Goal: Transaction & Acquisition: Book appointment/travel/reservation

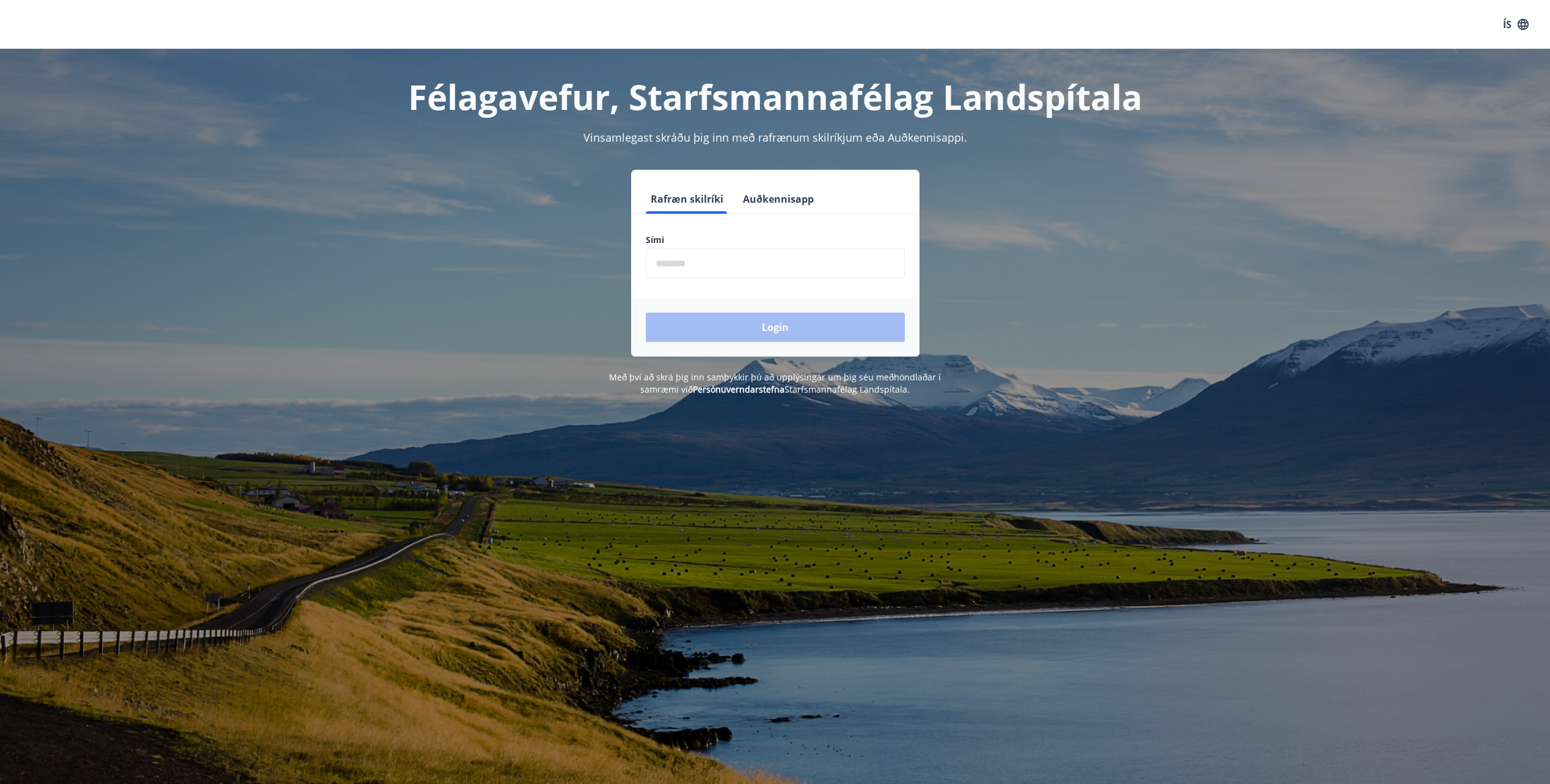
click at [729, 266] on input "phone" at bounding box center [776, 264] width 259 height 30
type input "********"
click at [770, 325] on button "Login" at bounding box center [776, 327] width 259 height 29
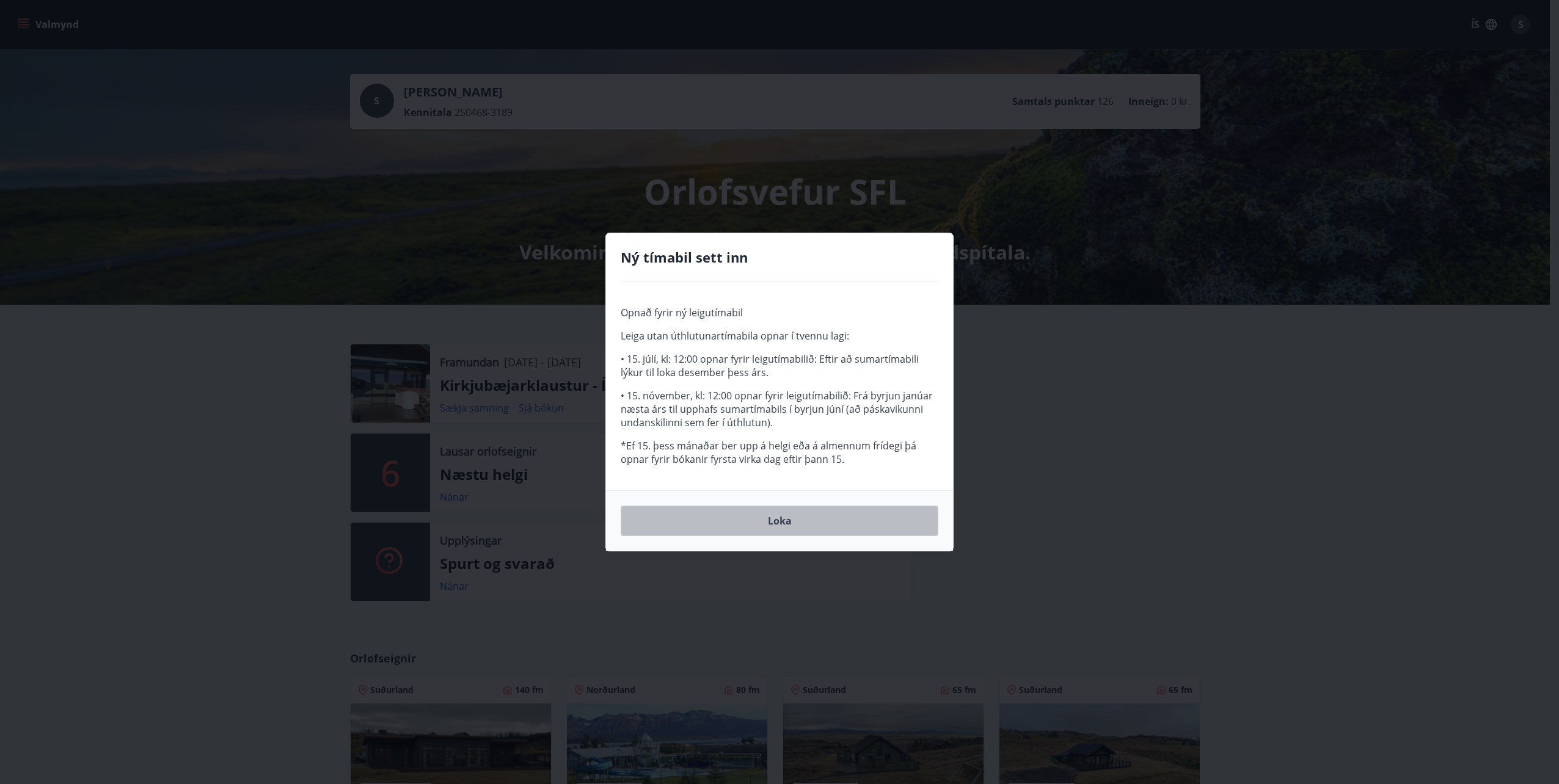
drag, startPoint x: 774, startPoint y: 518, endPoint x: 934, endPoint y: 506, distance: 160.4
click at [775, 518] on button "Loka" at bounding box center [780, 521] width 318 height 30
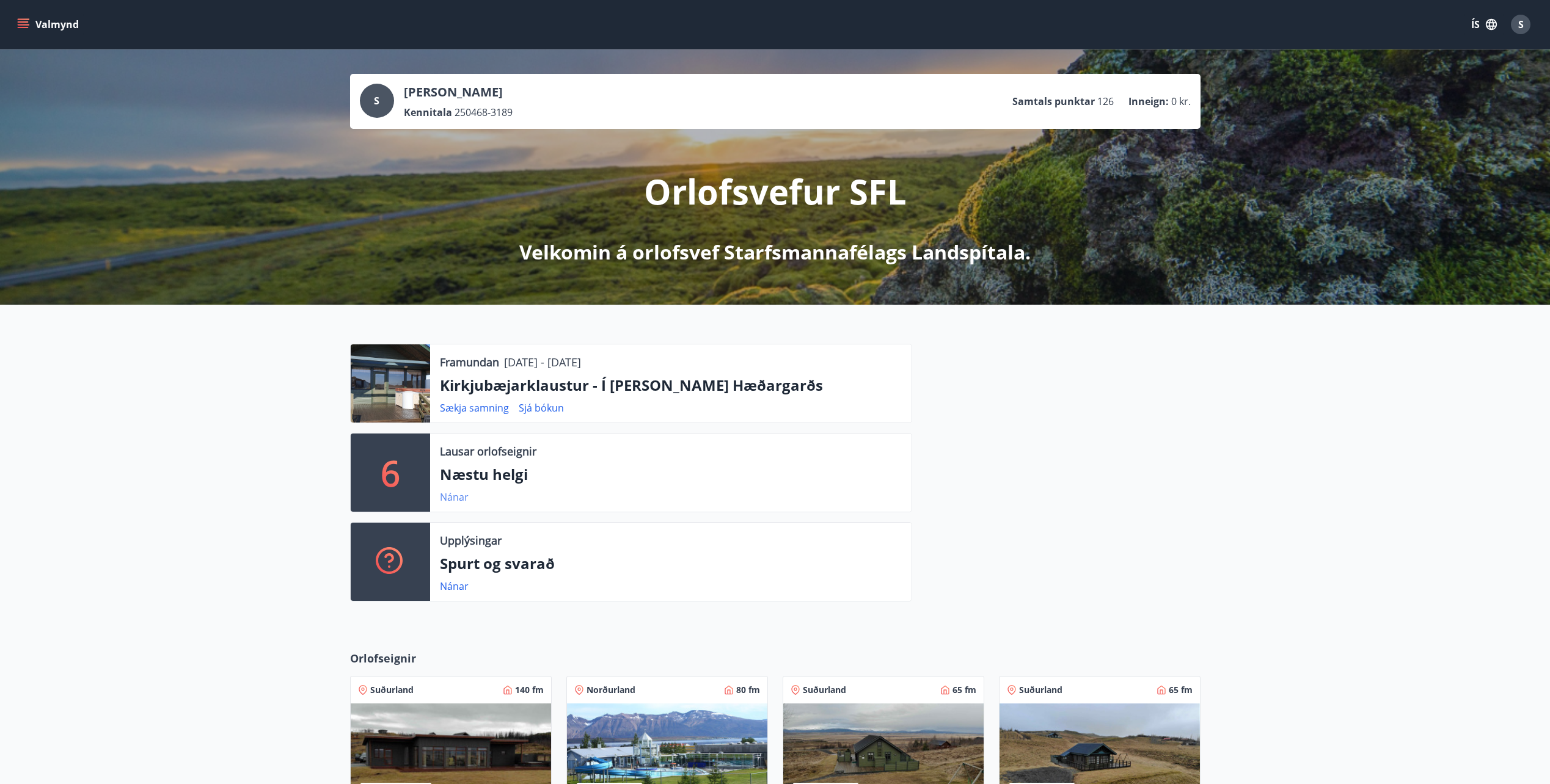
click at [456, 494] on link "Nánar" at bounding box center [454, 497] width 29 height 13
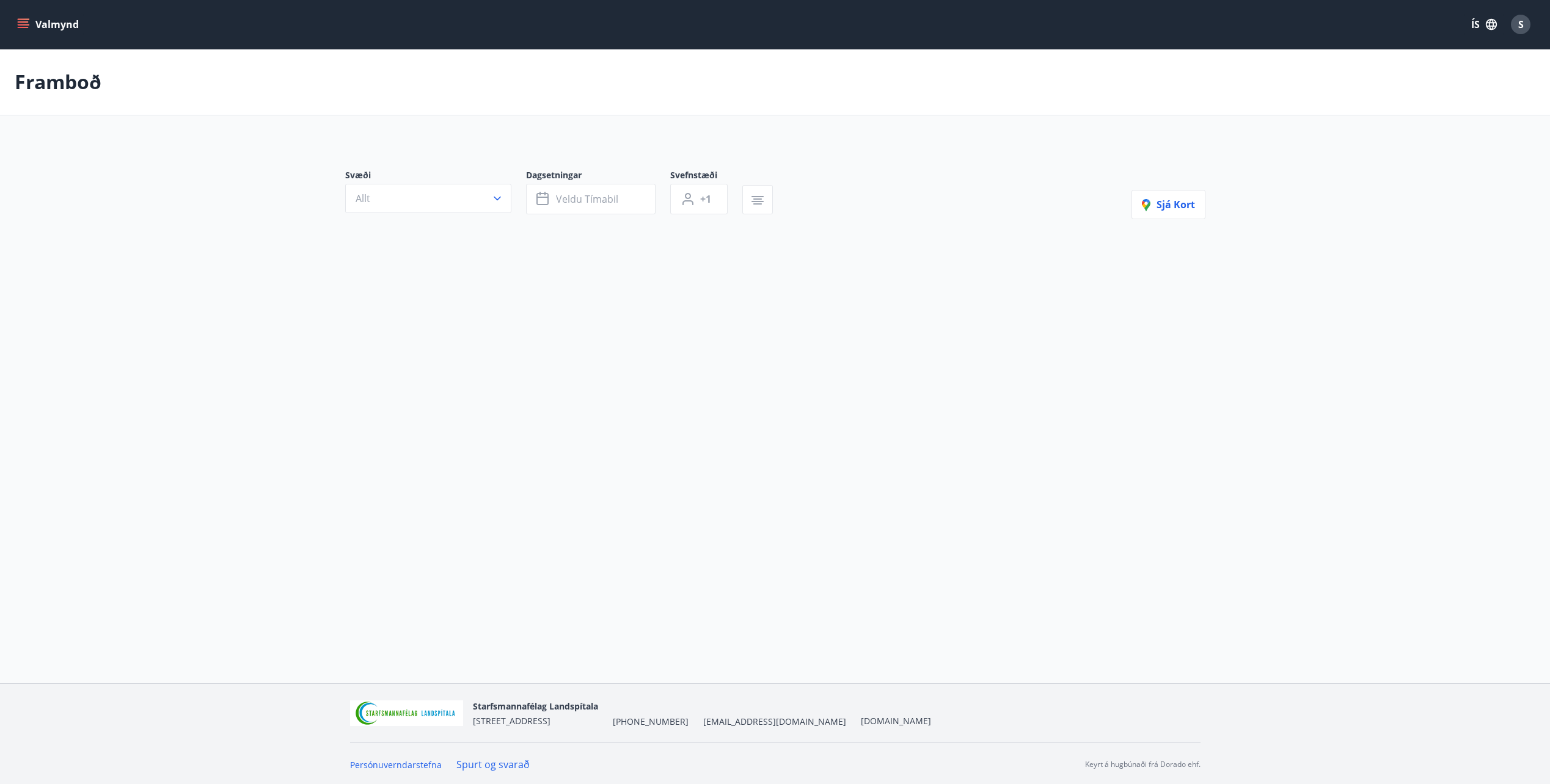
type input "*"
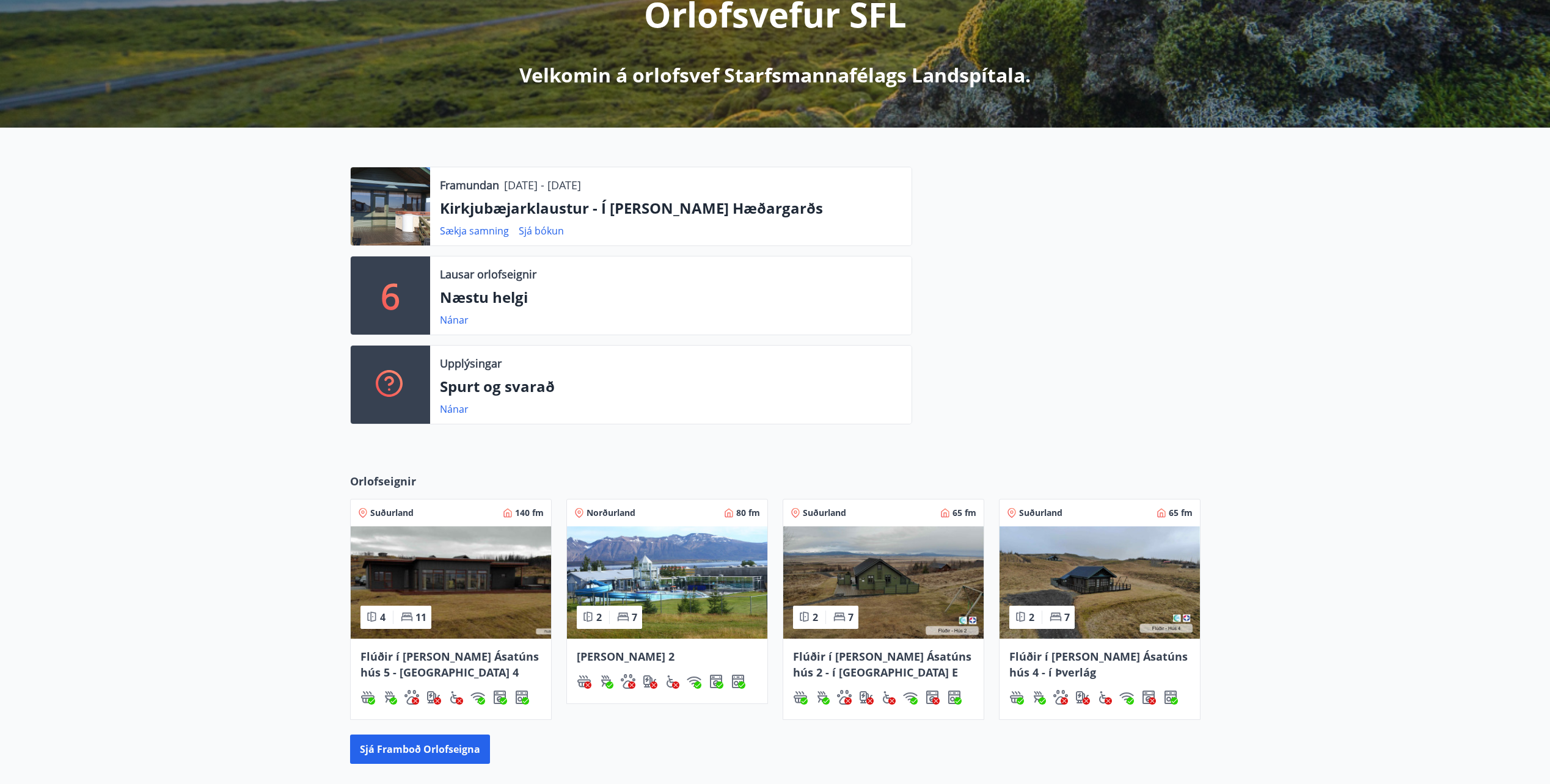
scroll to position [183, 0]
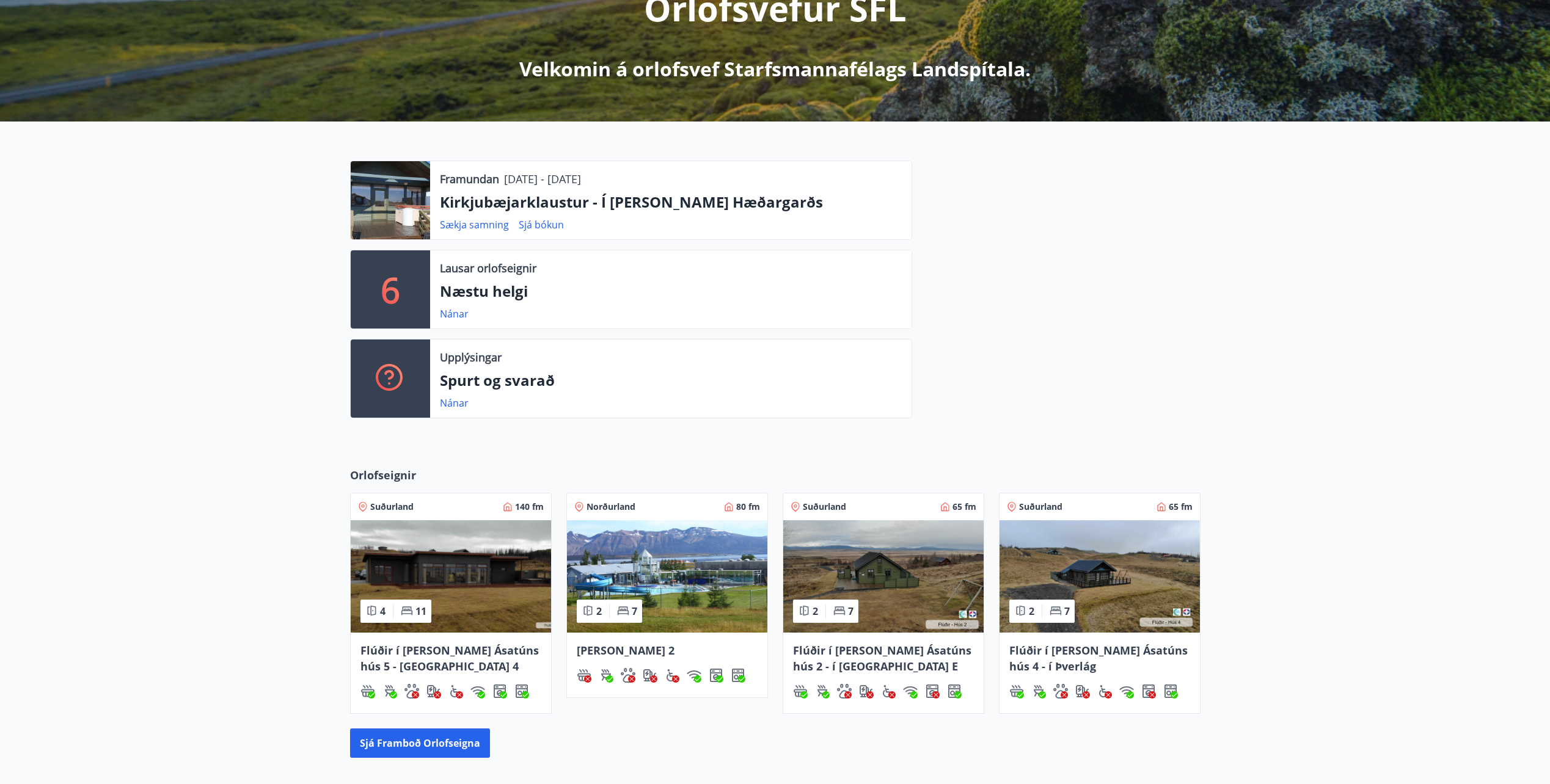
click at [406, 578] on img at bounding box center [451, 577] width 200 height 113
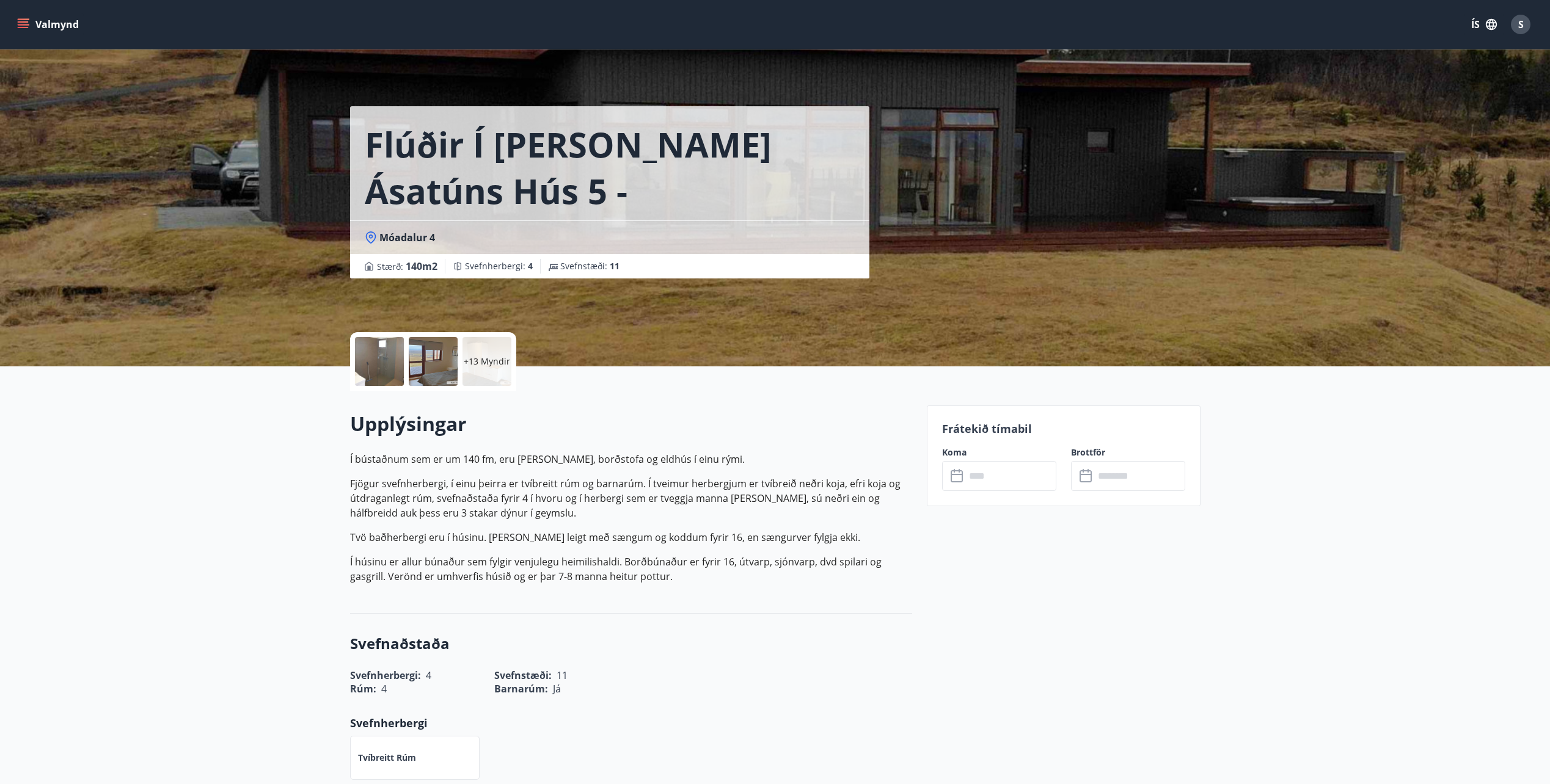
click at [334, 340] on div "Flúðir í [PERSON_NAME] Ásatúns hús 5 - Móadalur 4 Móadalur 4 Stærð : 140 m2 [GE…" at bounding box center [775, 183] width 1550 height 367
click at [371, 355] on div at bounding box center [380, 362] width 49 height 49
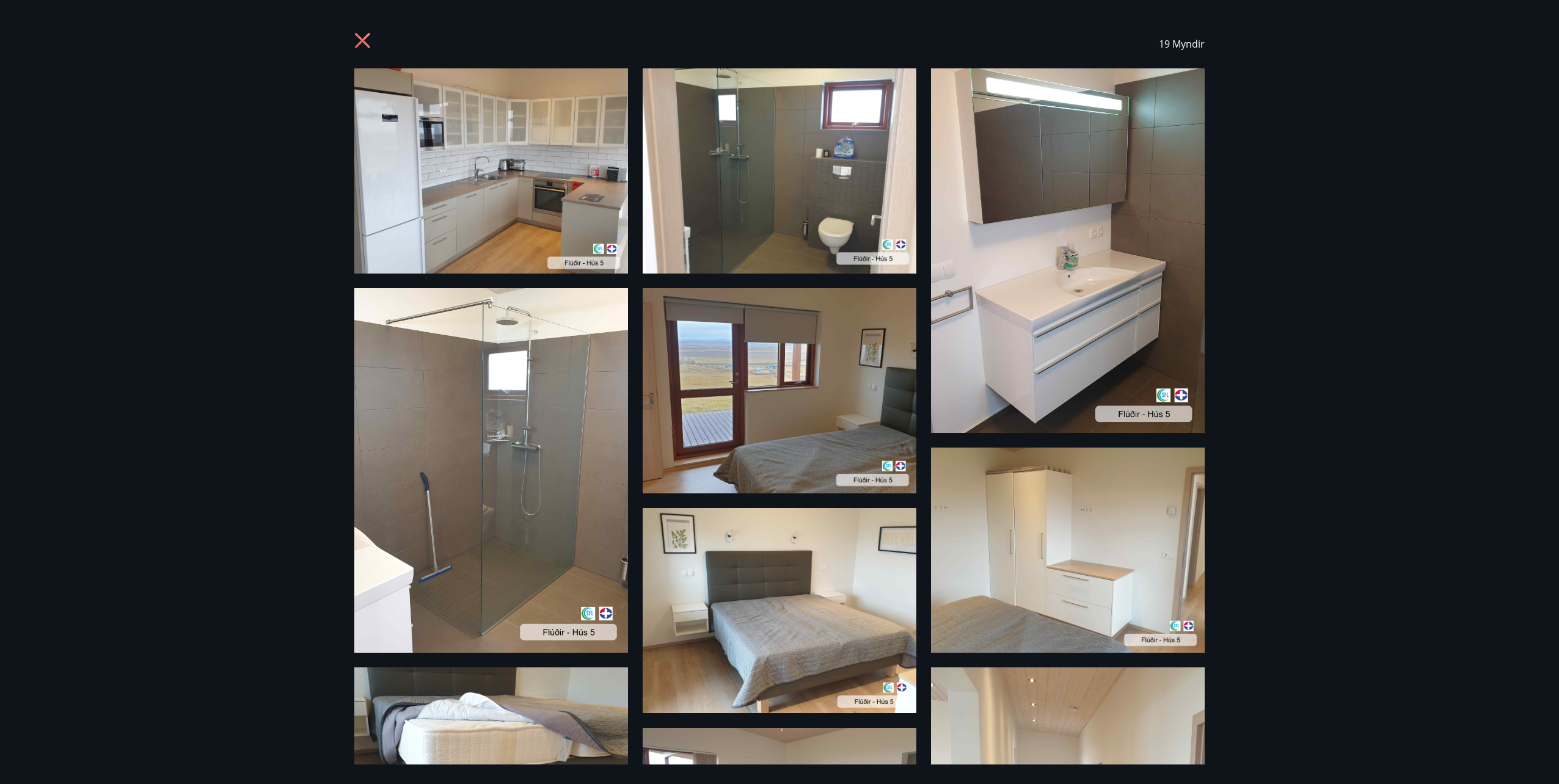
click at [485, 218] on img at bounding box center [491, 171] width 273 height 205
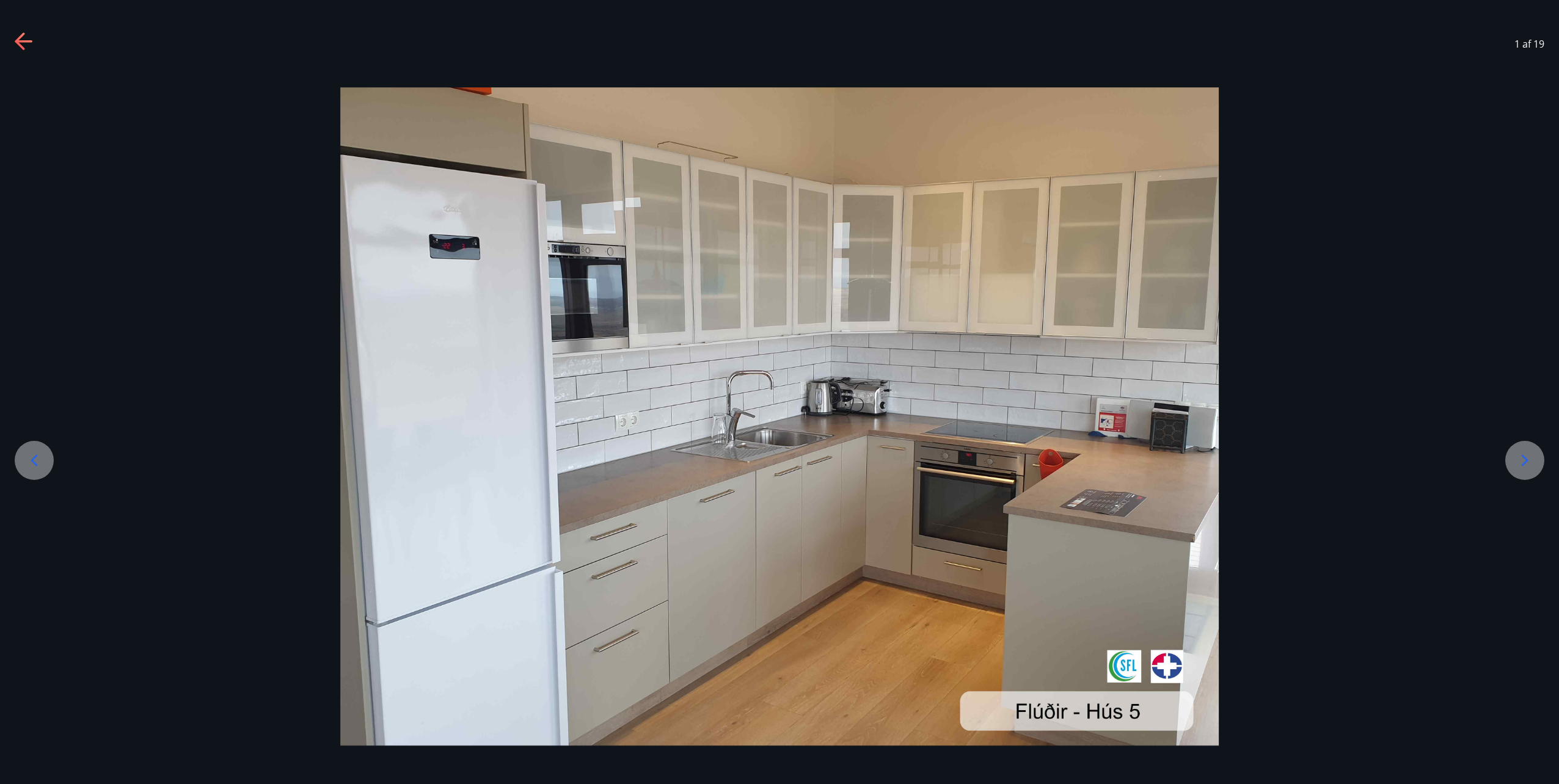
click at [1525, 458] on icon at bounding box center [1525, 460] width 19 height 19
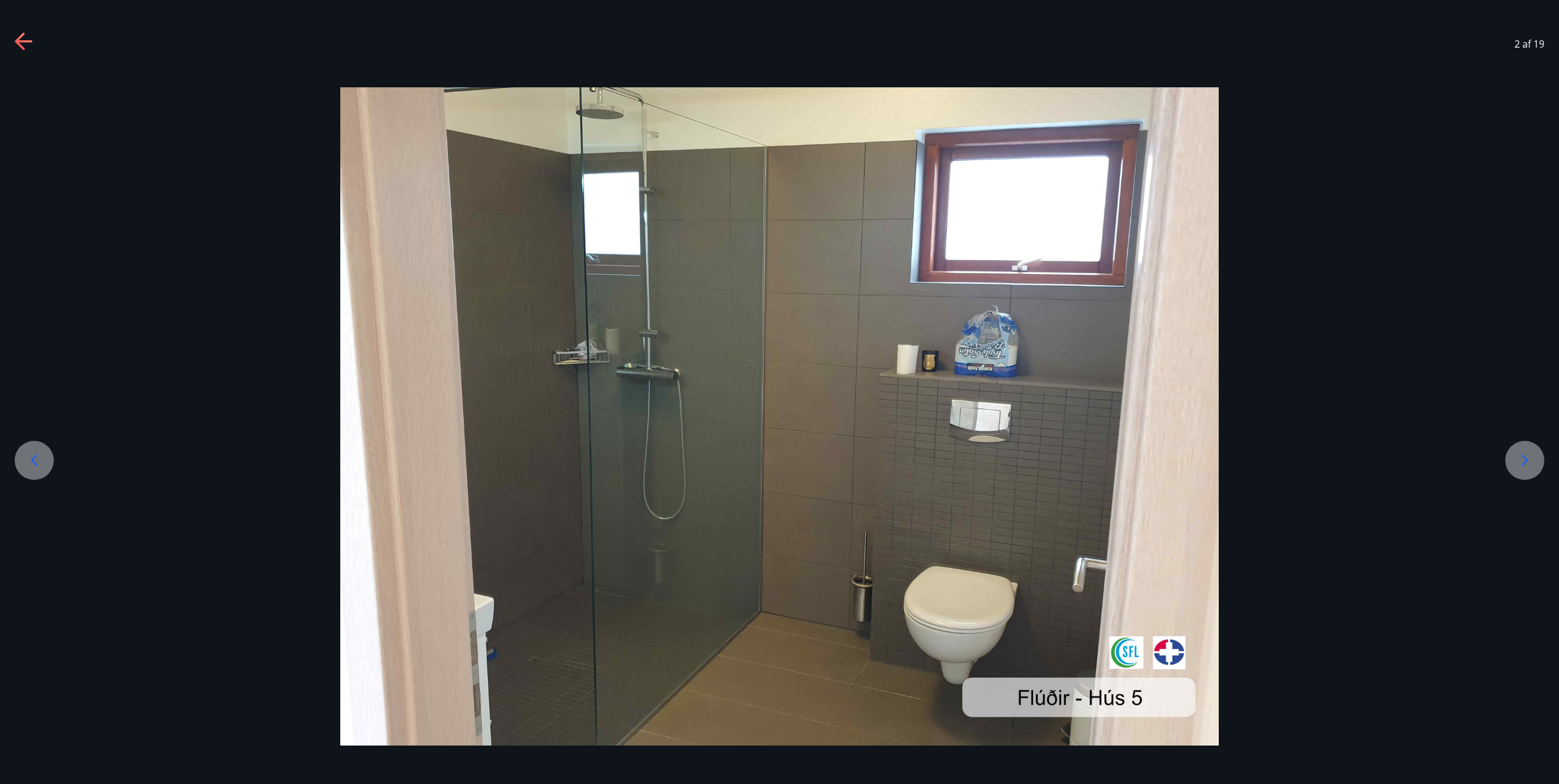
click at [1525, 458] on icon at bounding box center [1525, 460] width 19 height 19
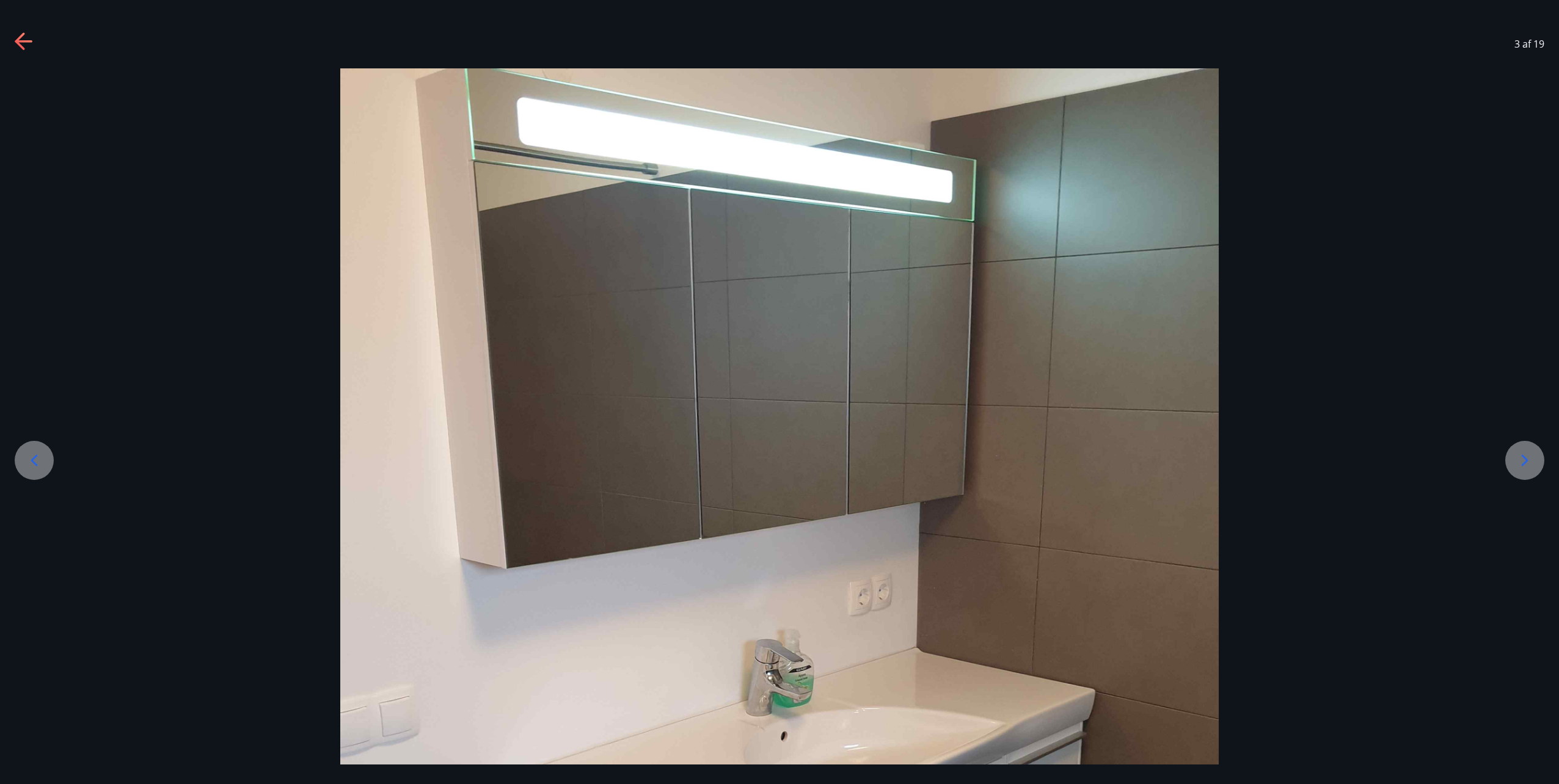
click at [1525, 458] on icon at bounding box center [1525, 460] width 19 height 19
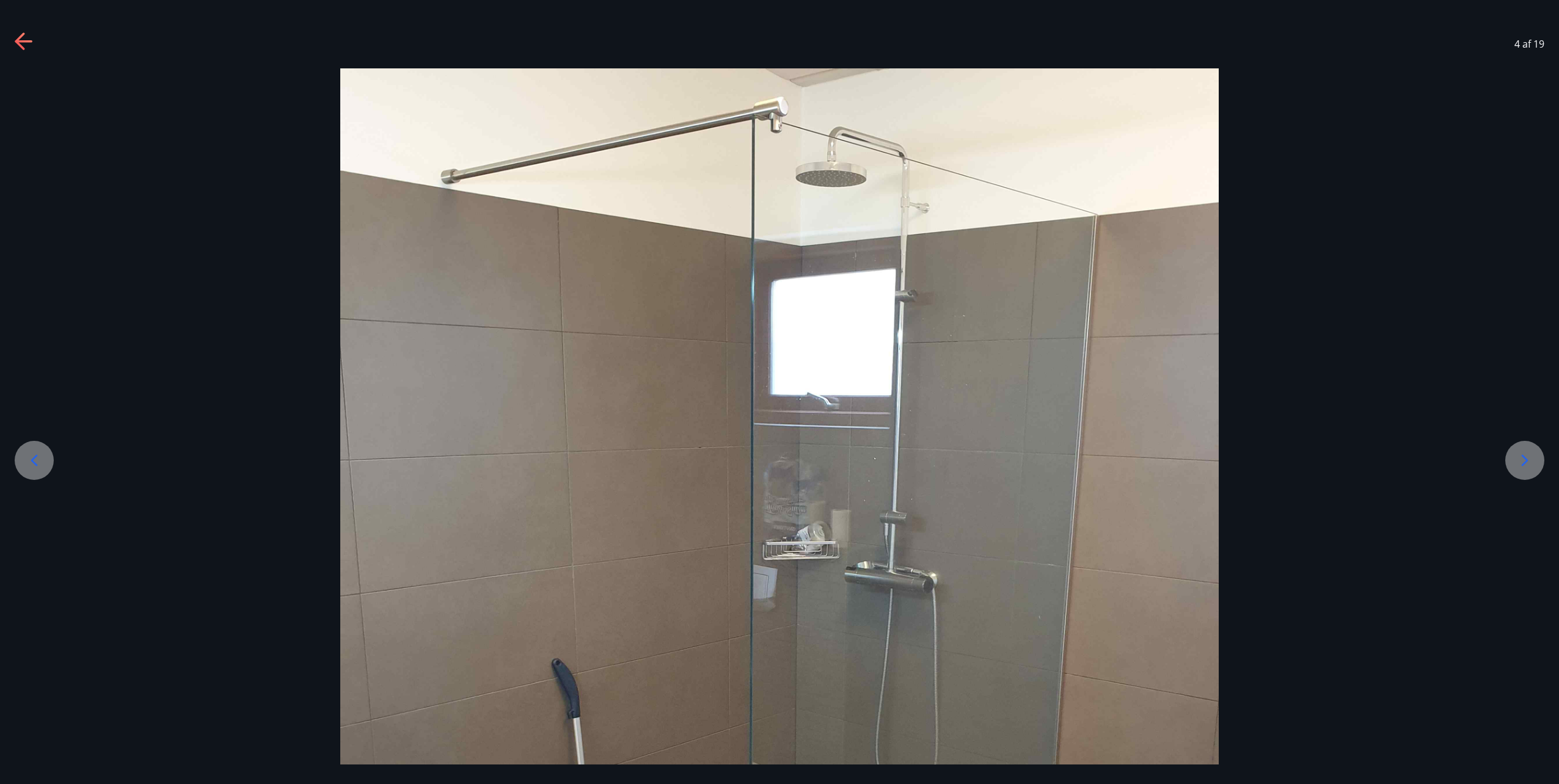
click at [1525, 458] on icon at bounding box center [1525, 460] width 19 height 19
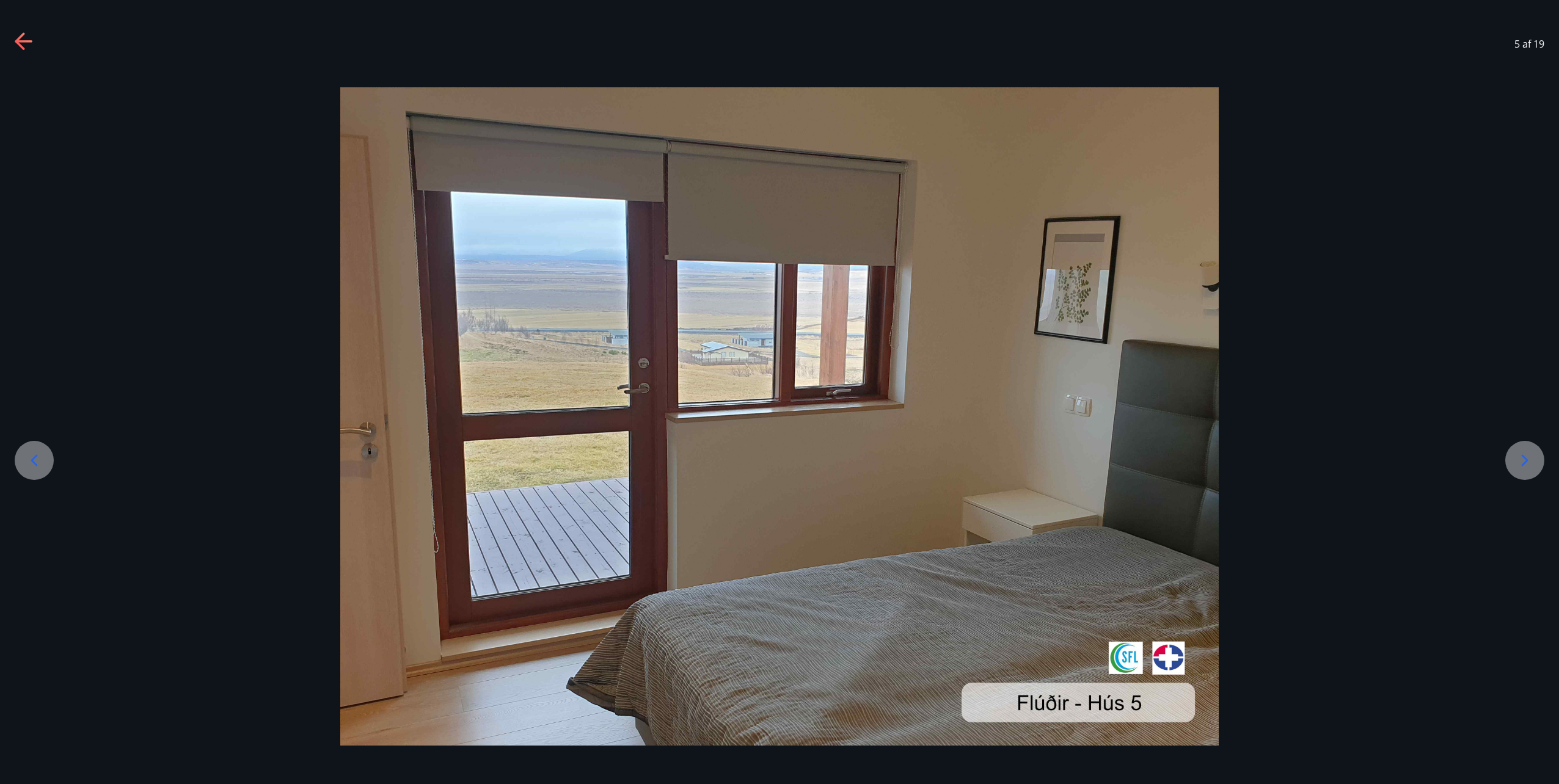
click at [1525, 463] on icon at bounding box center [1525, 461] width 7 height 12
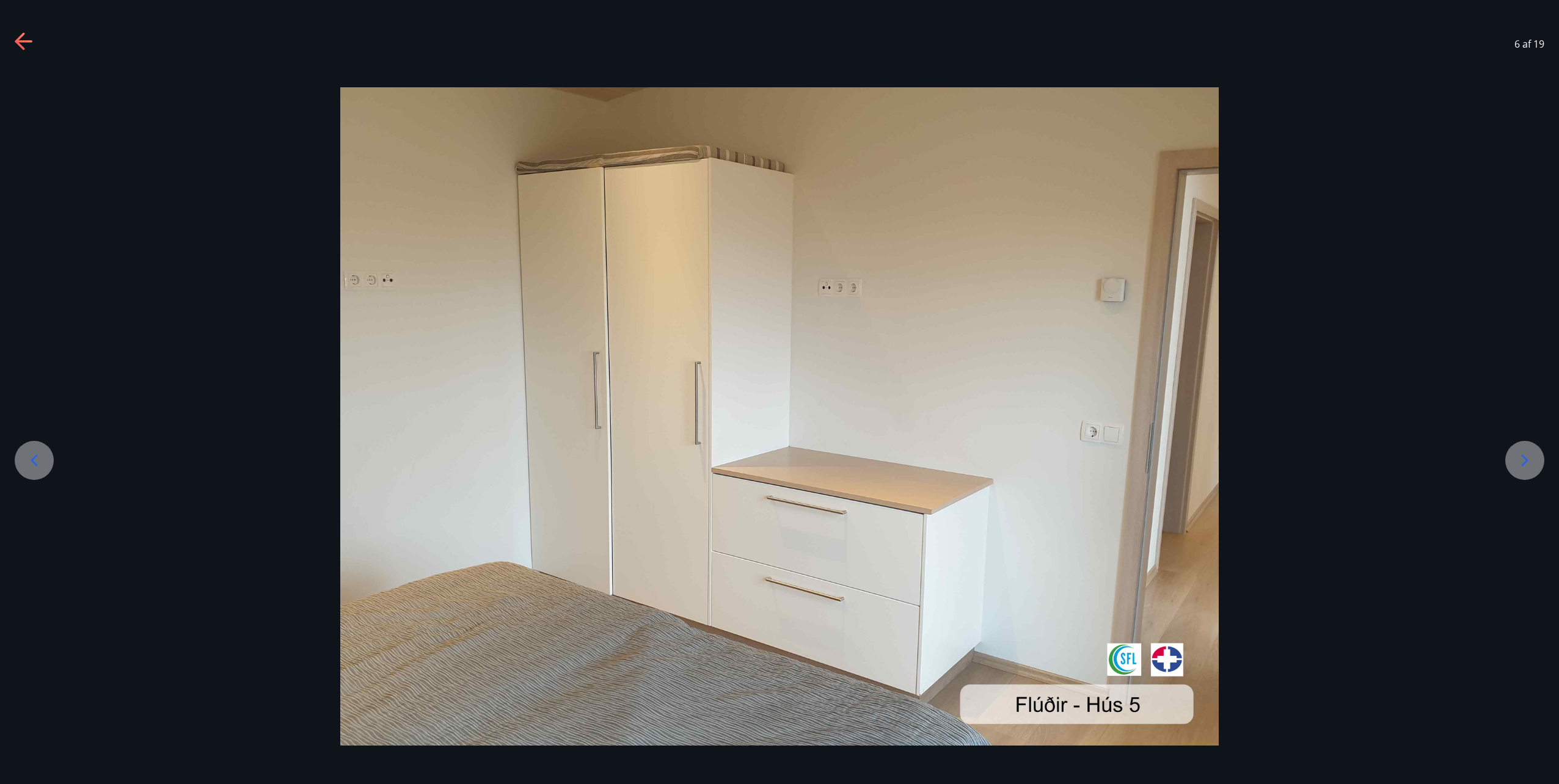
click at [1525, 463] on icon at bounding box center [1525, 461] width 7 height 12
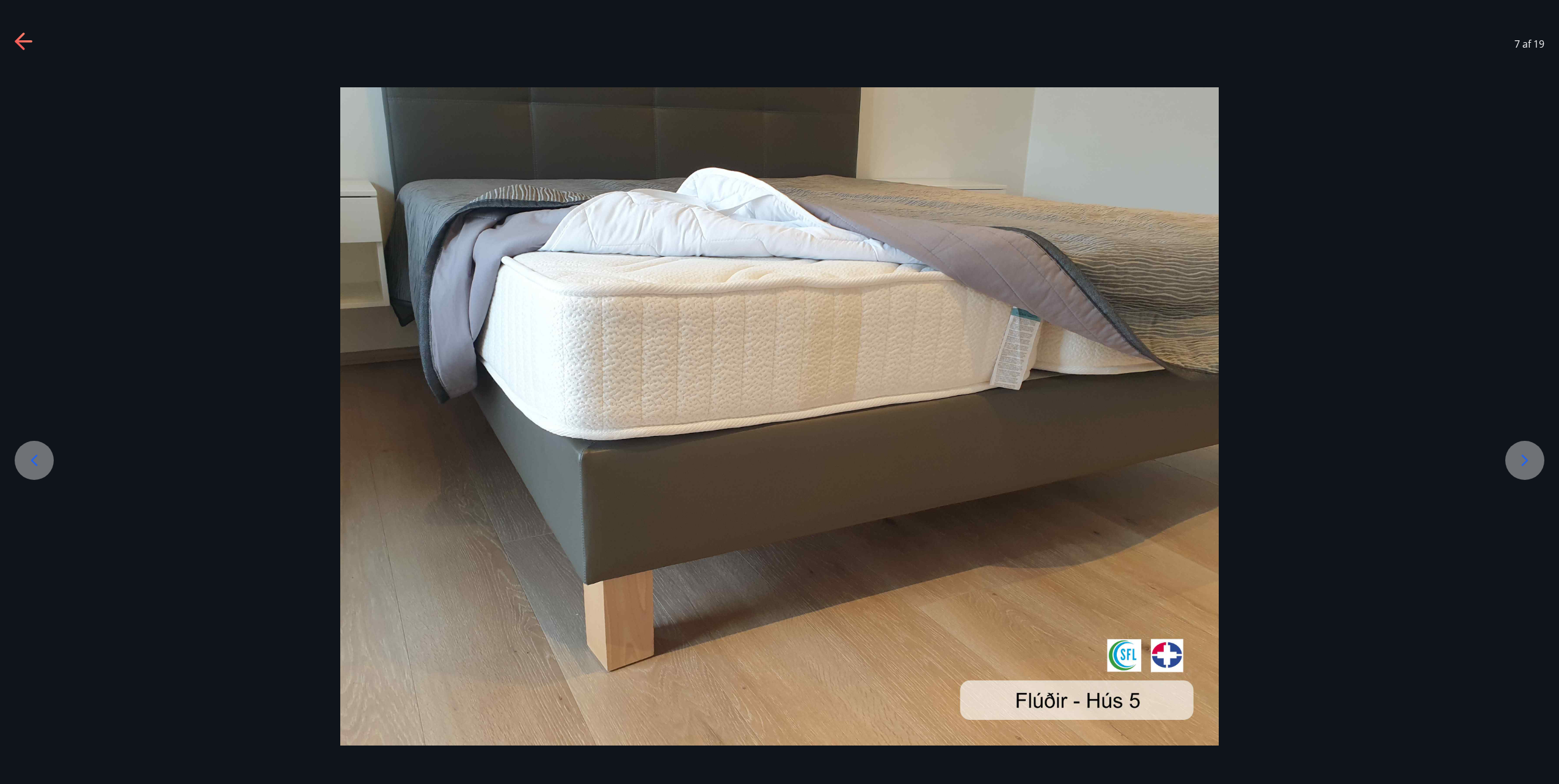
click at [1525, 463] on icon at bounding box center [1525, 461] width 7 height 12
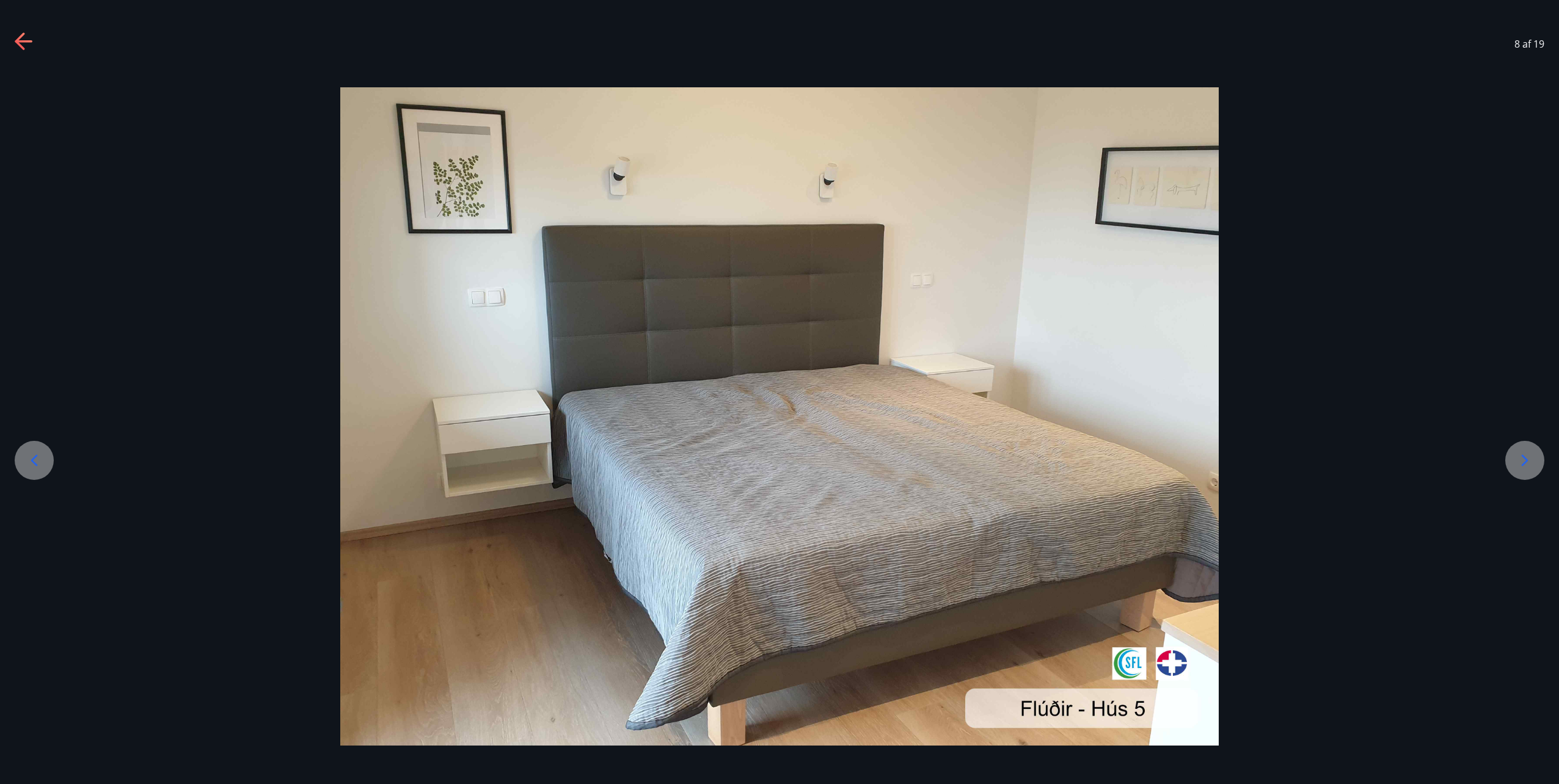
click at [1525, 463] on icon at bounding box center [1525, 461] width 7 height 12
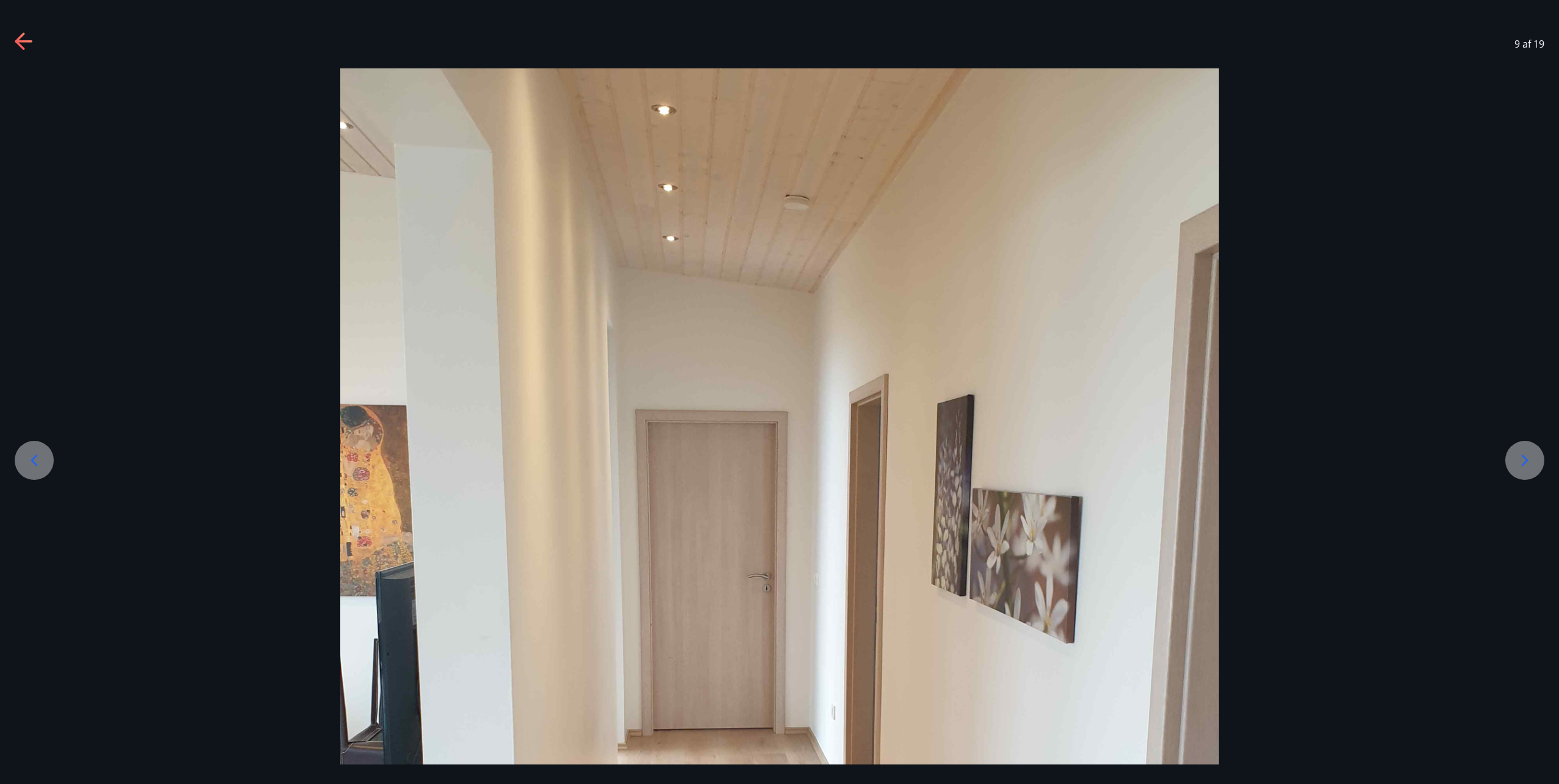
click at [1525, 463] on icon at bounding box center [1525, 461] width 7 height 12
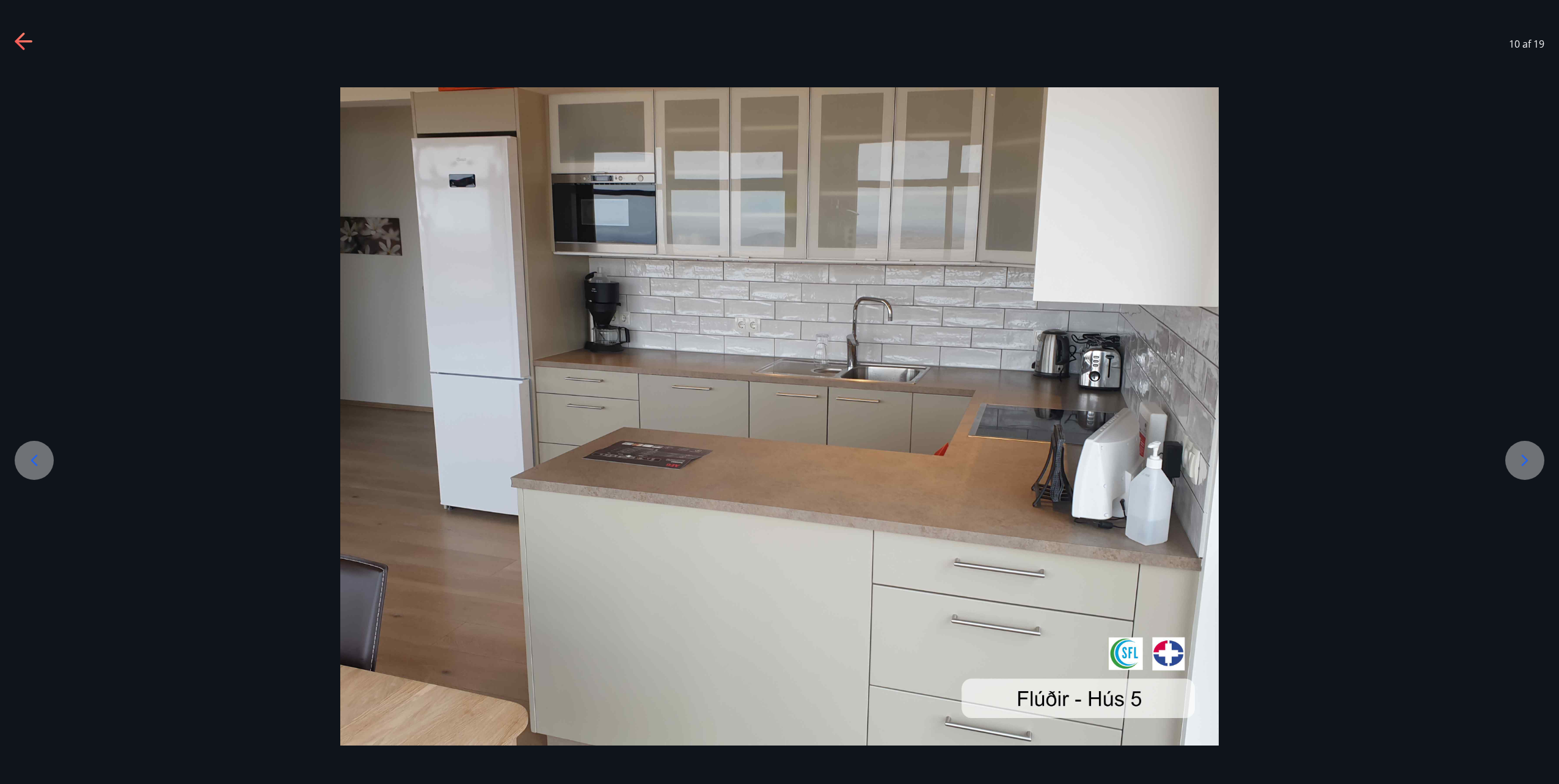
click at [1525, 463] on icon at bounding box center [1525, 461] width 7 height 12
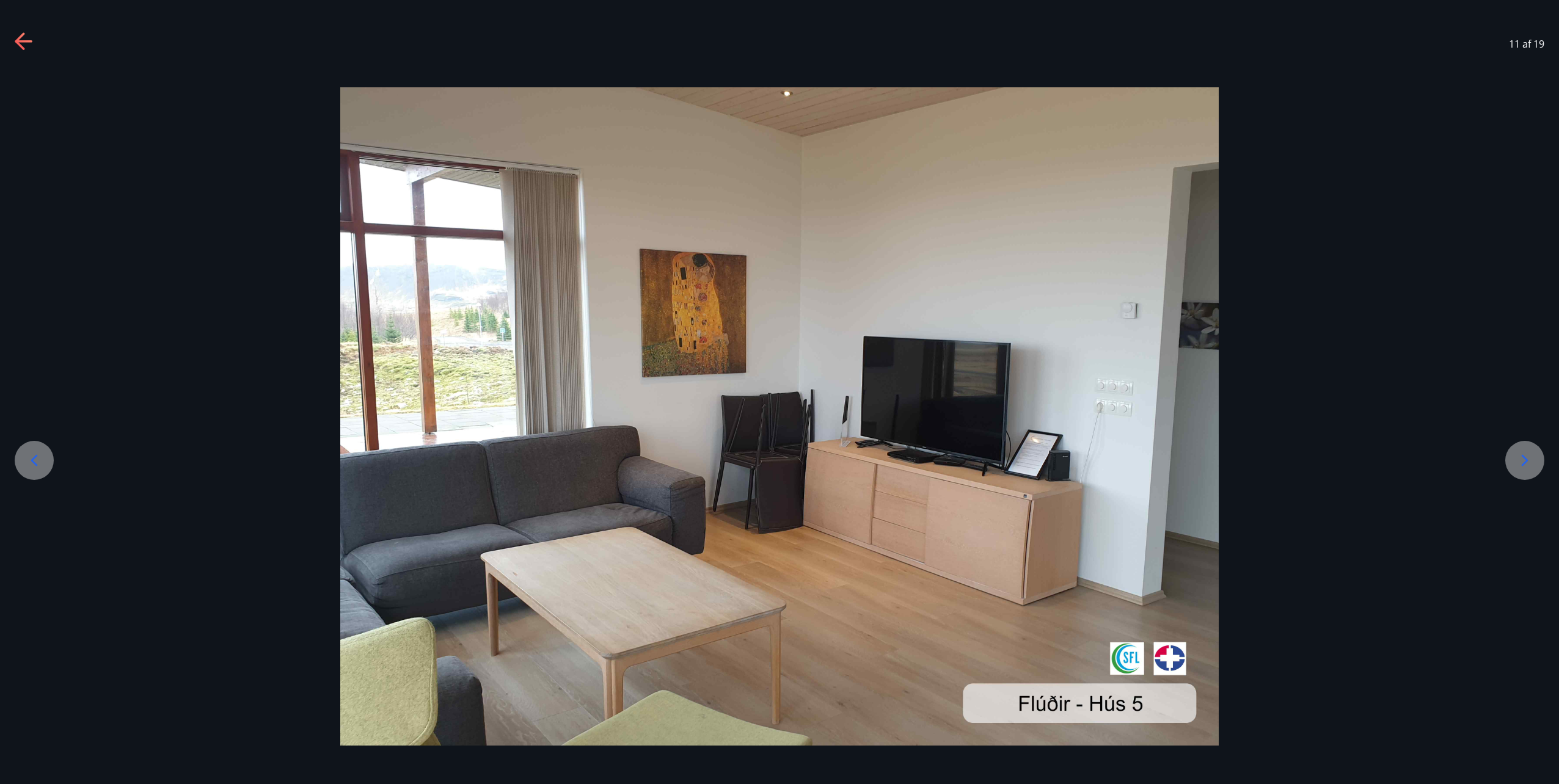
click at [1525, 463] on icon at bounding box center [1525, 461] width 7 height 12
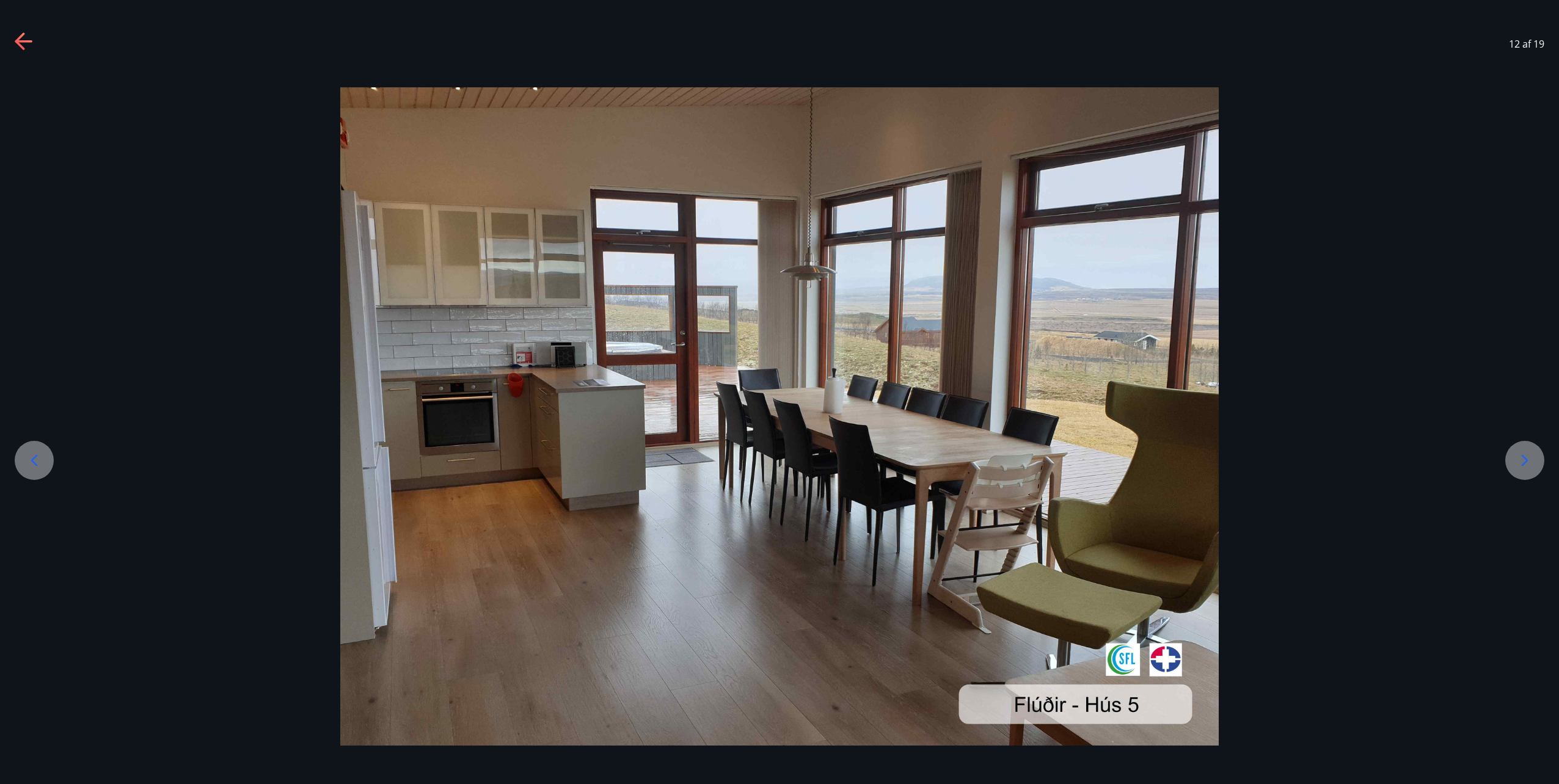
click at [1525, 463] on icon at bounding box center [1525, 461] width 7 height 12
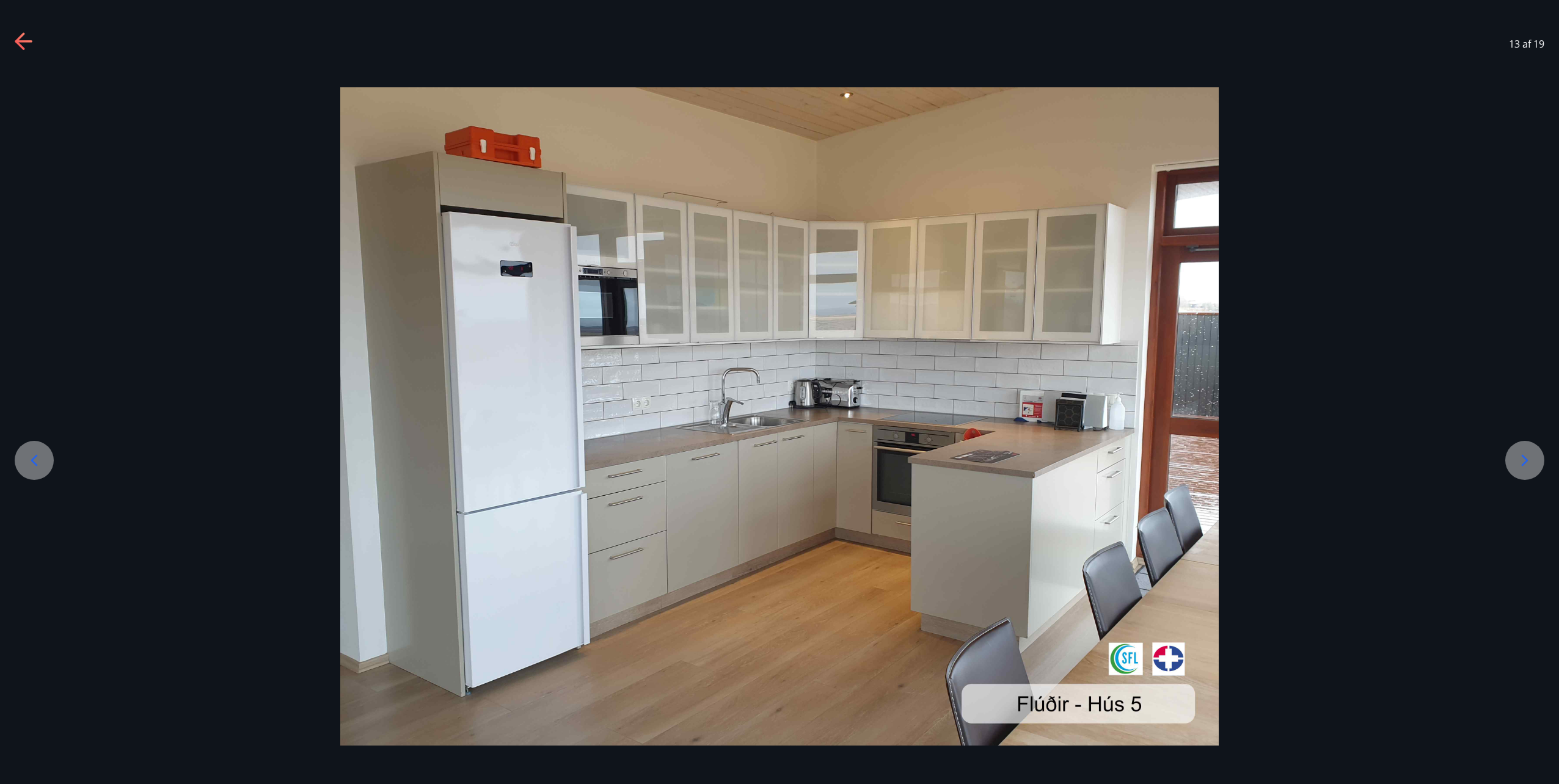
click at [1524, 454] on icon at bounding box center [1525, 460] width 19 height 19
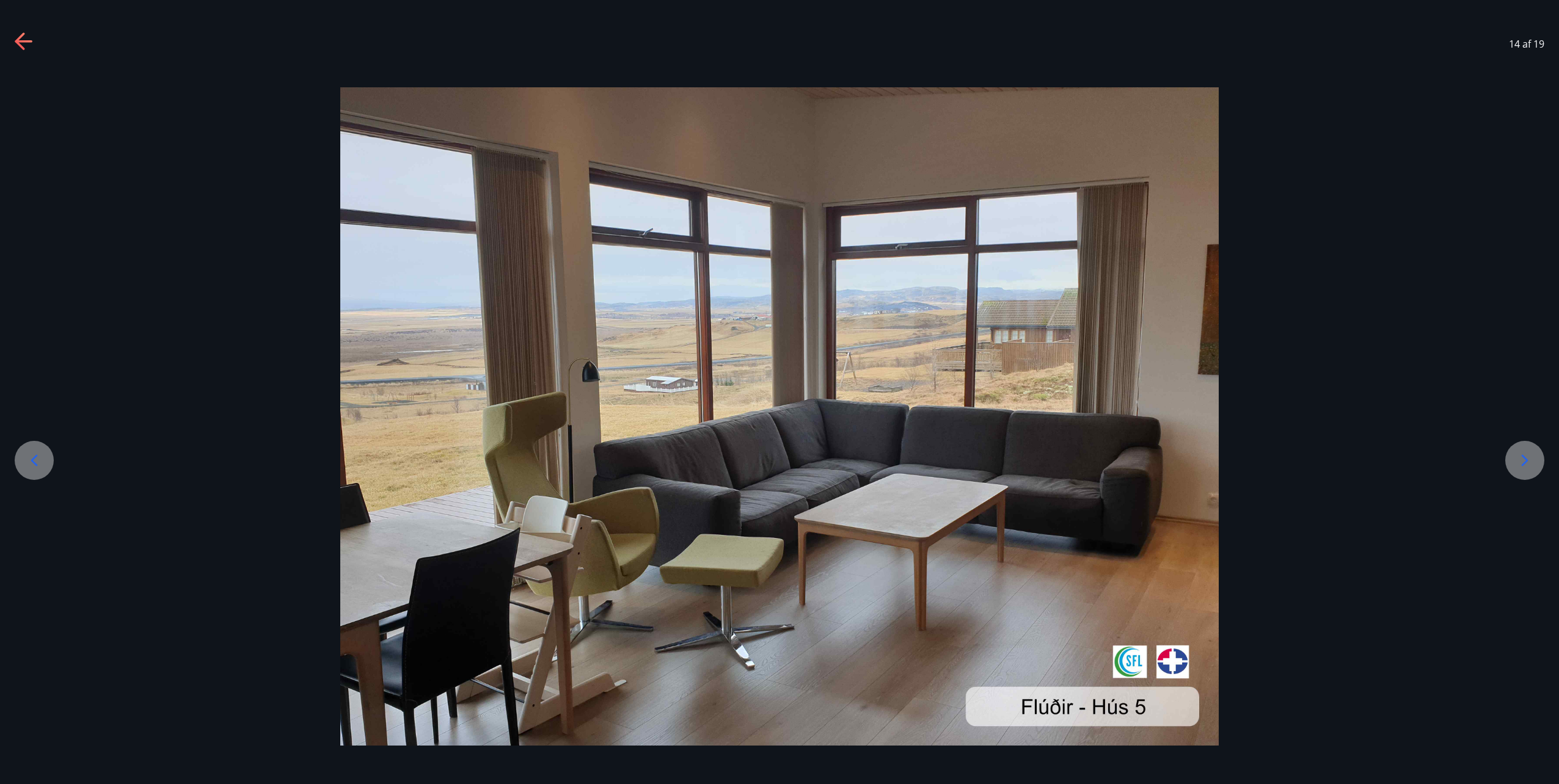
click at [1524, 454] on icon at bounding box center [1525, 460] width 19 height 19
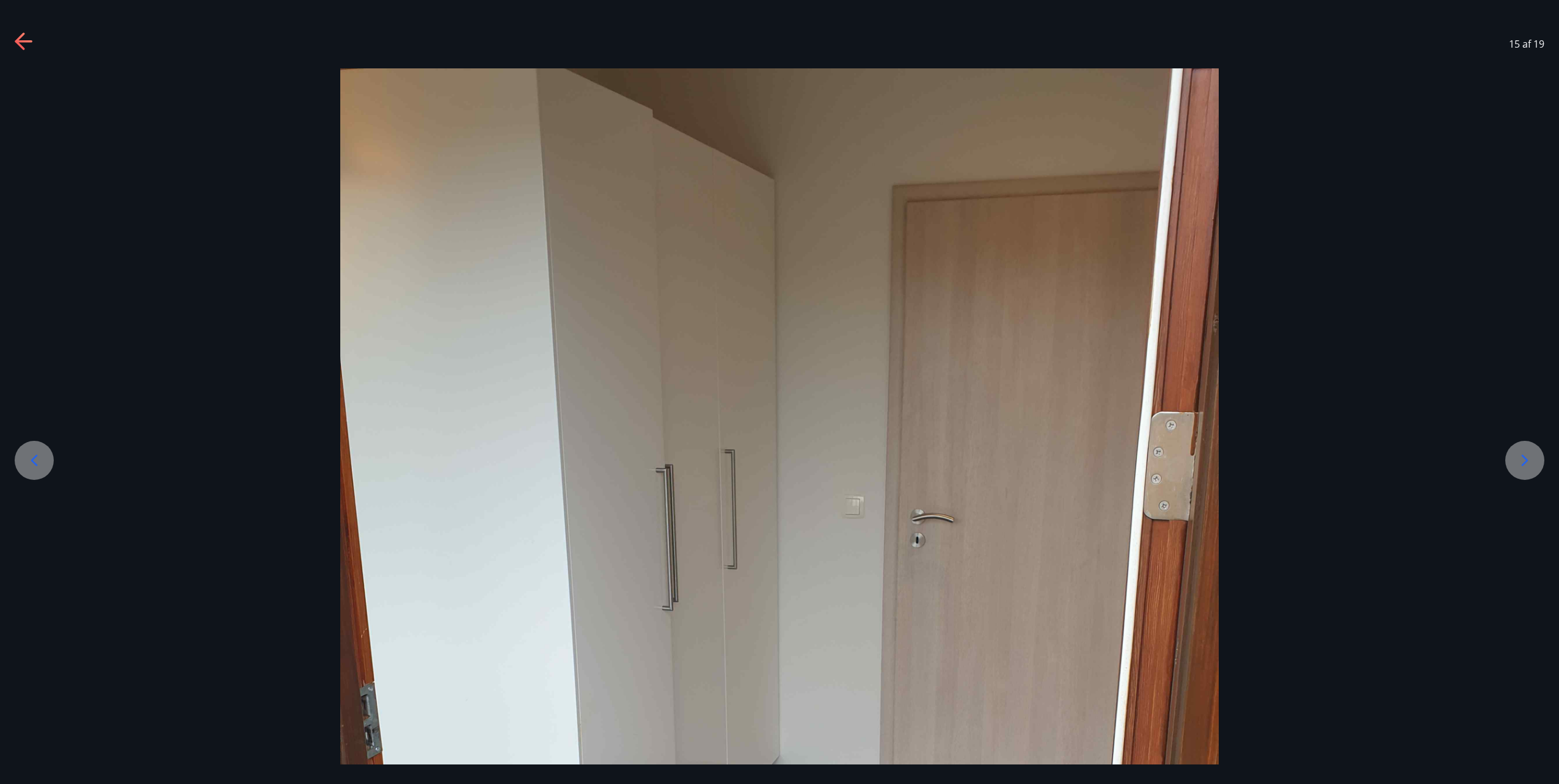
click at [1524, 454] on icon at bounding box center [1525, 460] width 19 height 19
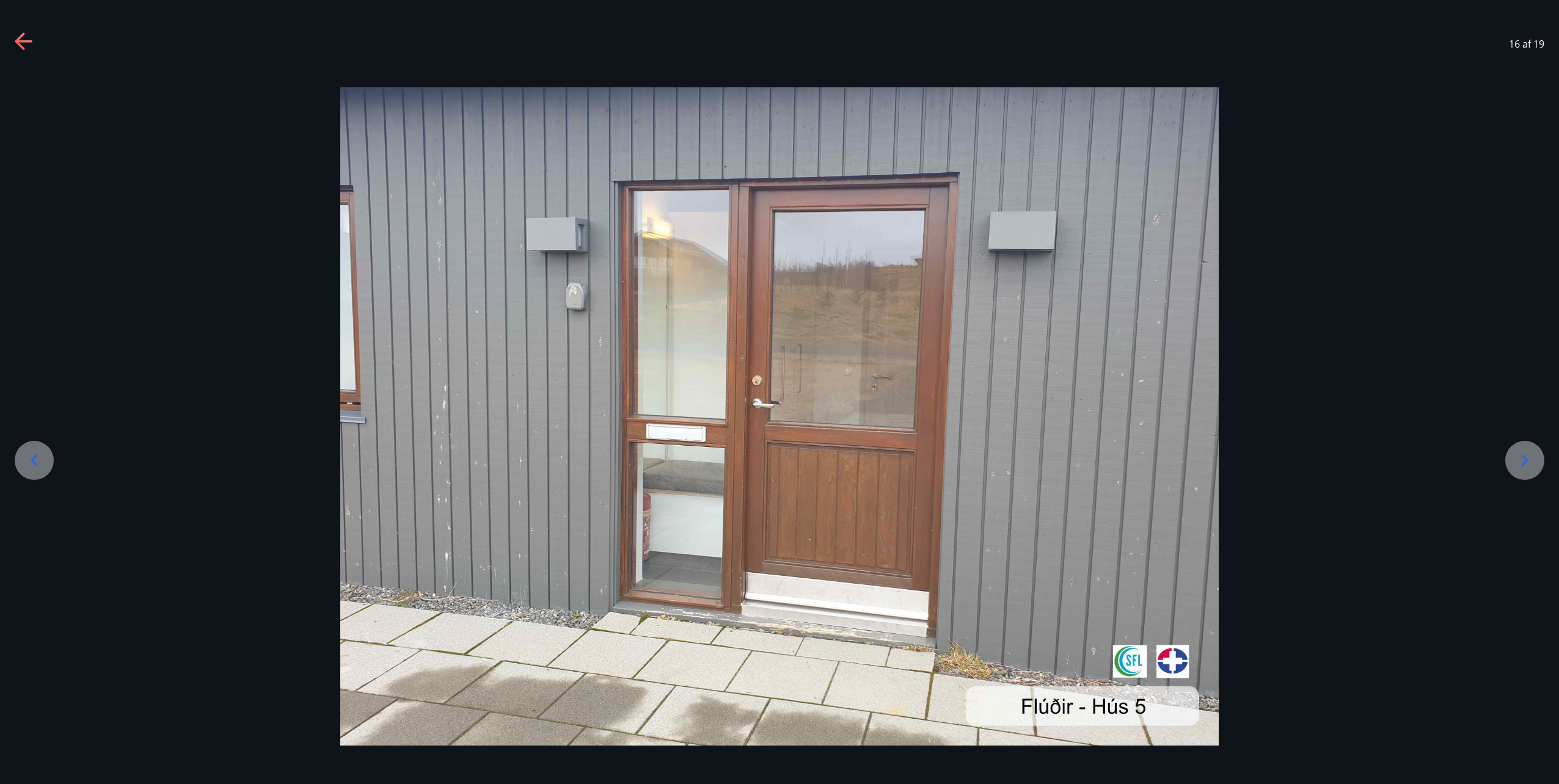
click at [1524, 454] on icon at bounding box center [1525, 460] width 19 height 19
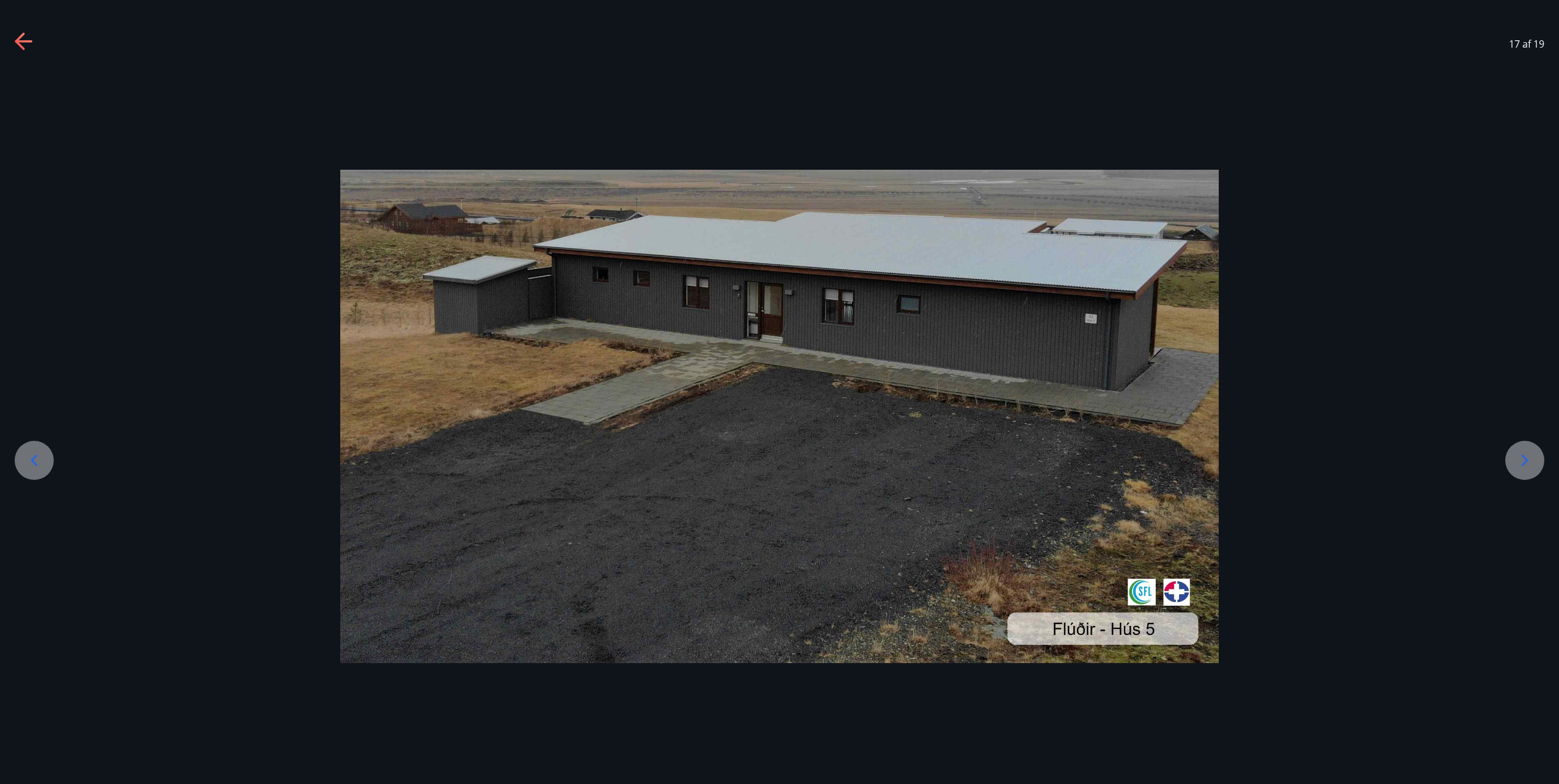
click at [1524, 454] on icon at bounding box center [1525, 460] width 19 height 19
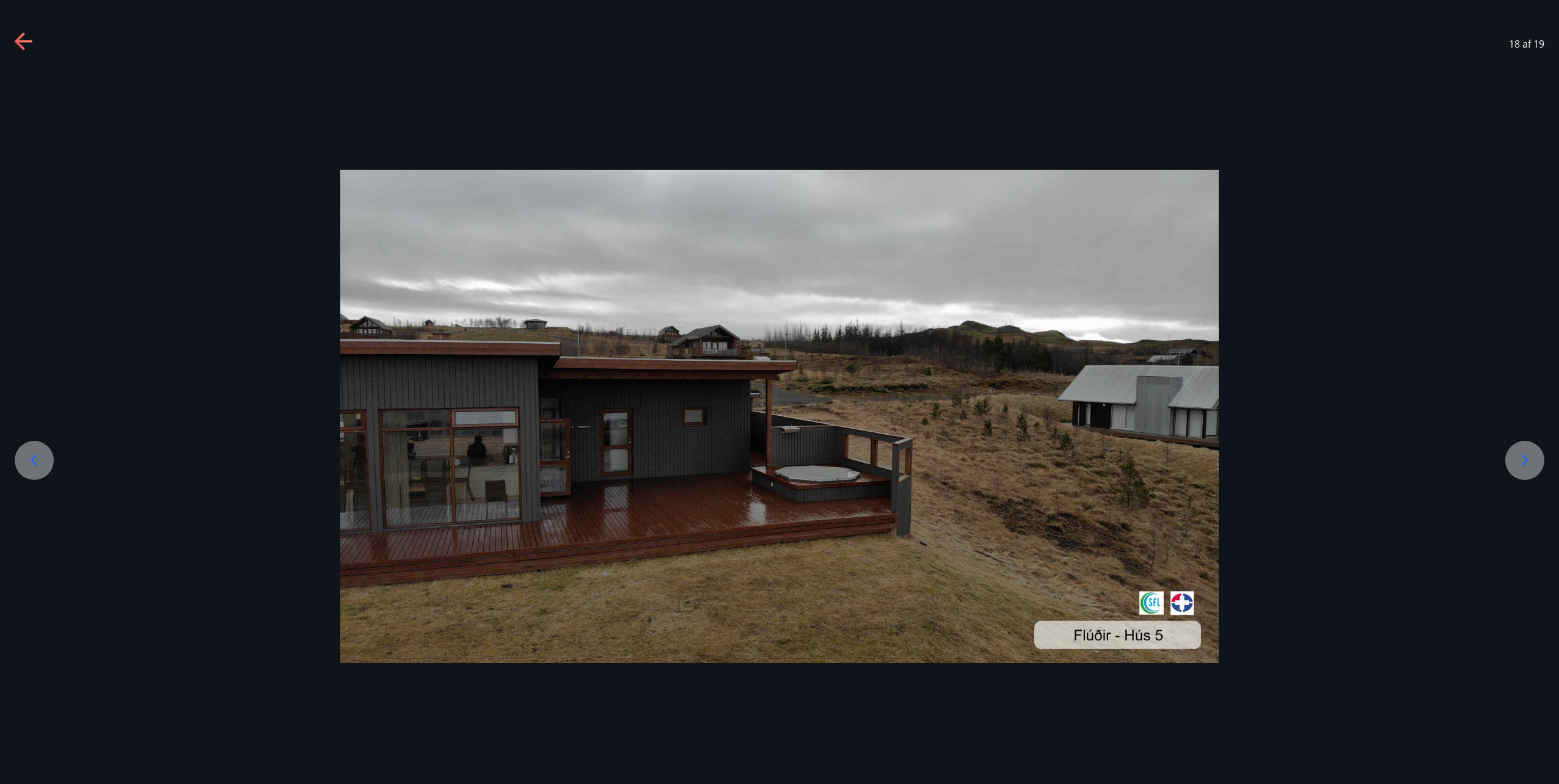
click at [1524, 454] on icon at bounding box center [1525, 460] width 19 height 19
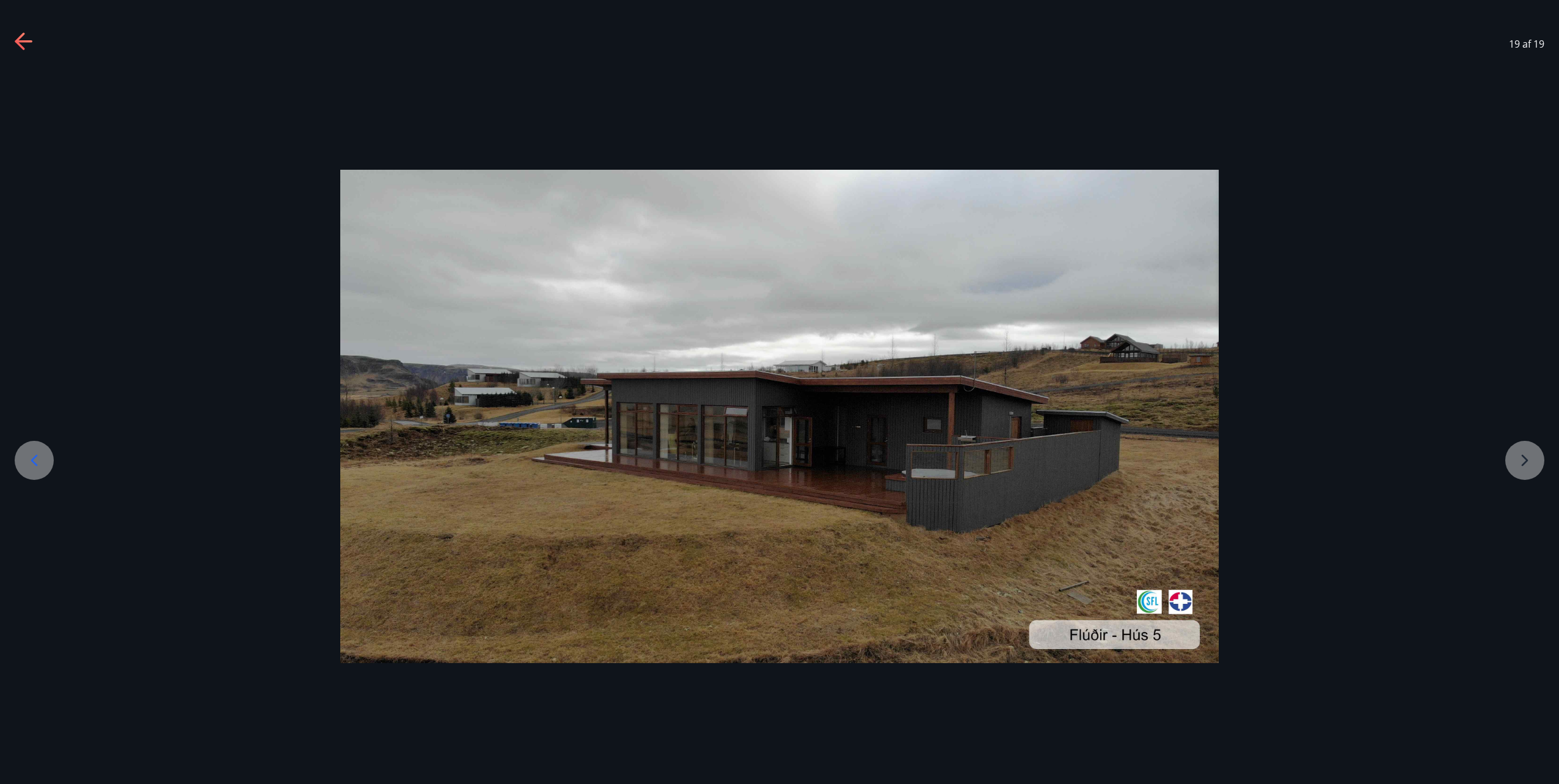
click at [1524, 454] on div at bounding box center [779, 416] width 1559 height 494
